Goal: Information Seeking & Learning: Learn about a topic

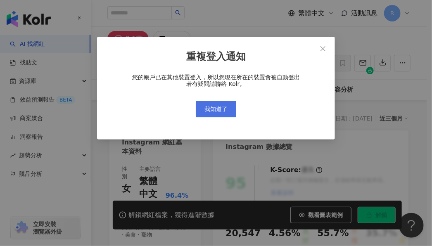
click at [226, 105] on button "我知道了" at bounding box center [216, 109] width 40 height 17
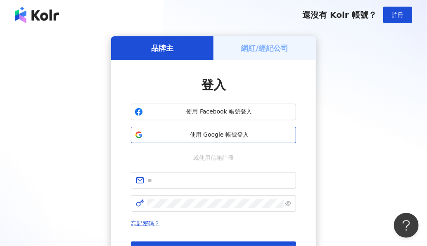
click at [214, 132] on span "使用 Google 帳號登入" at bounding box center [219, 135] width 146 height 8
